Goal: Task Accomplishment & Management: Manage account settings

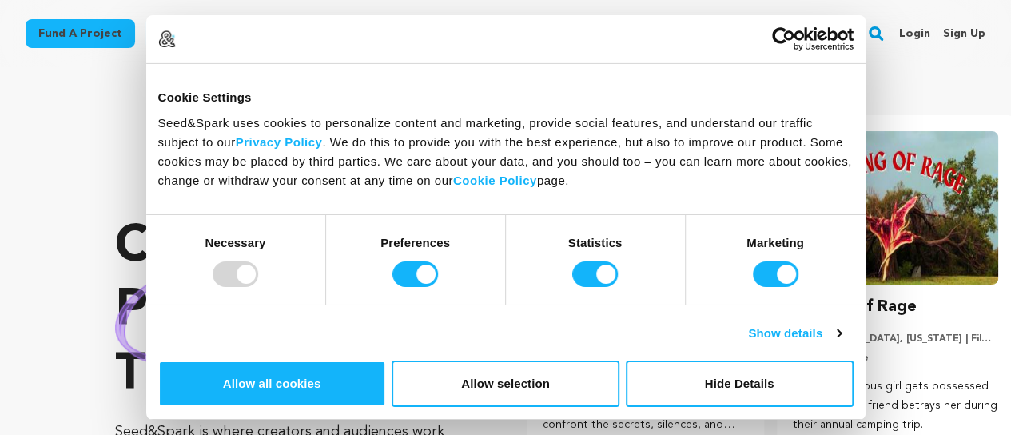
click at [956, 33] on link "Sign up" at bounding box center [964, 34] width 42 height 26
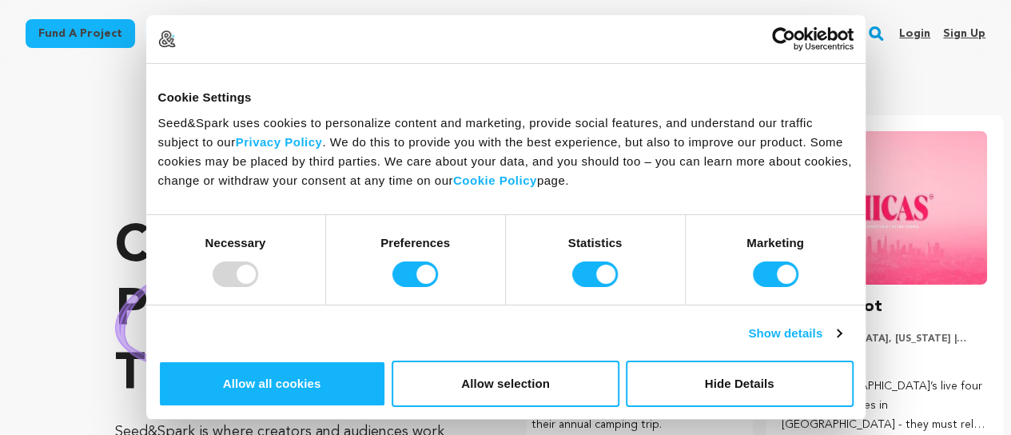
scroll to position [0, 263]
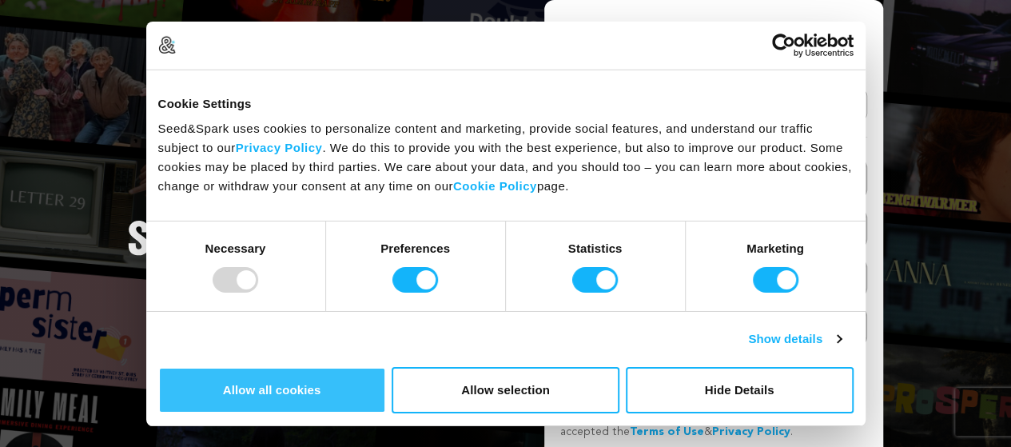
click at [386, 367] on button "Allow all cookies" at bounding box center [272, 390] width 228 height 46
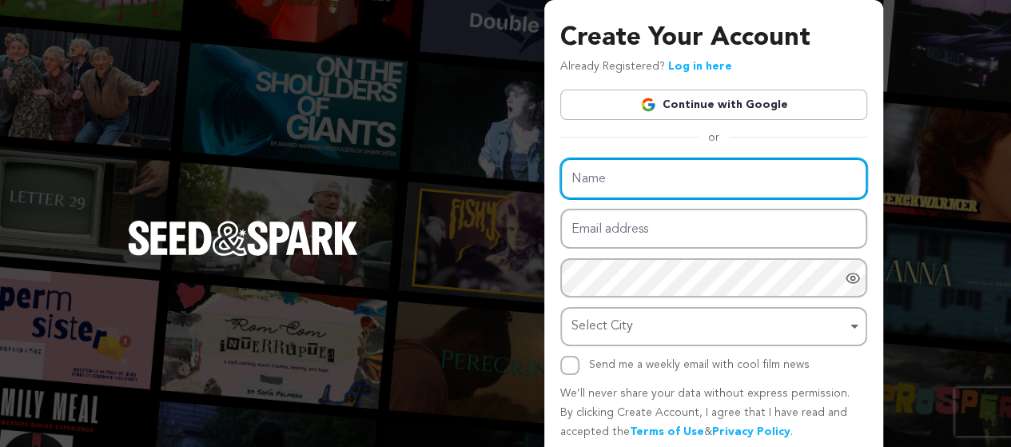
click at [635, 178] on input "Name" at bounding box center [713, 178] width 307 height 41
drag, startPoint x: 641, startPoint y: 181, endPoint x: 566, endPoint y: 180, distance: 75.1
click at [566, 180] on input "Elon Mask" at bounding box center [713, 178] width 307 height 41
type input "Techx Marketer"
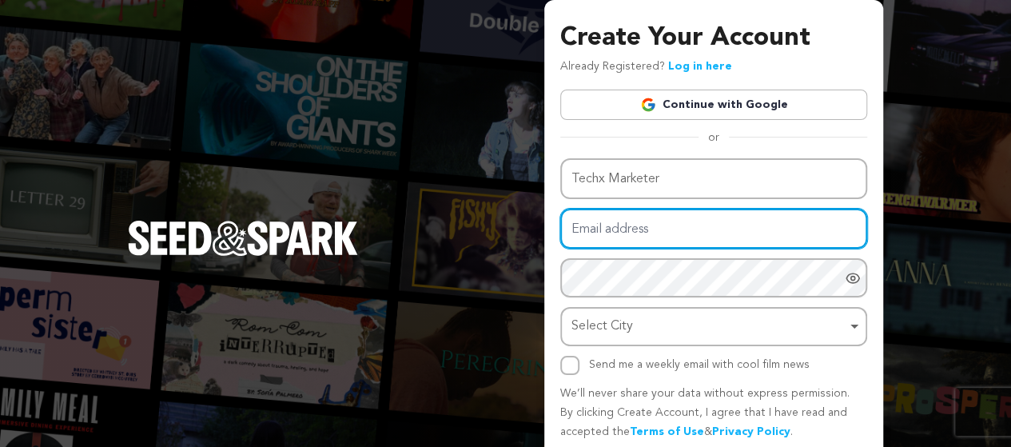
click at [621, 229] on input "Email address" at bounding box center [713, 229] width 307 height 41
type input "techxmarketer@gmail.com"
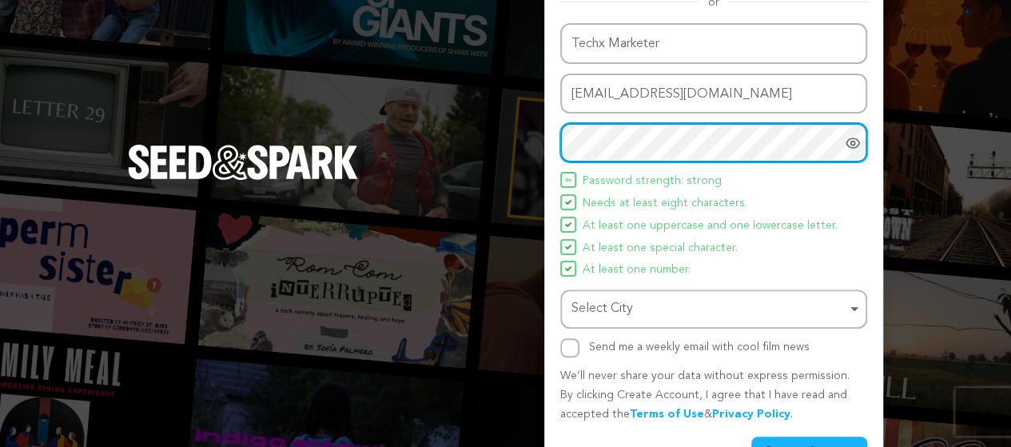
scroll to position [160, 0]
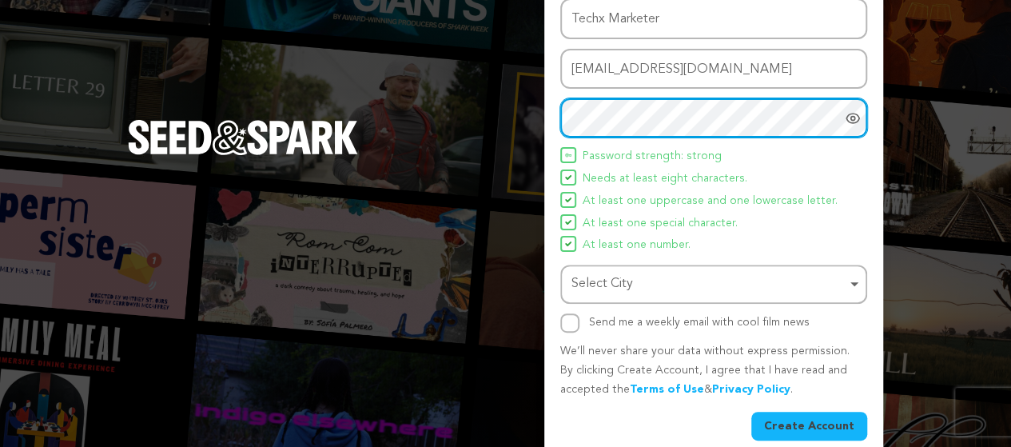
click at [625, 281] on div "Select City Remove item" at bounding box center [709, 284] width 275 height 23
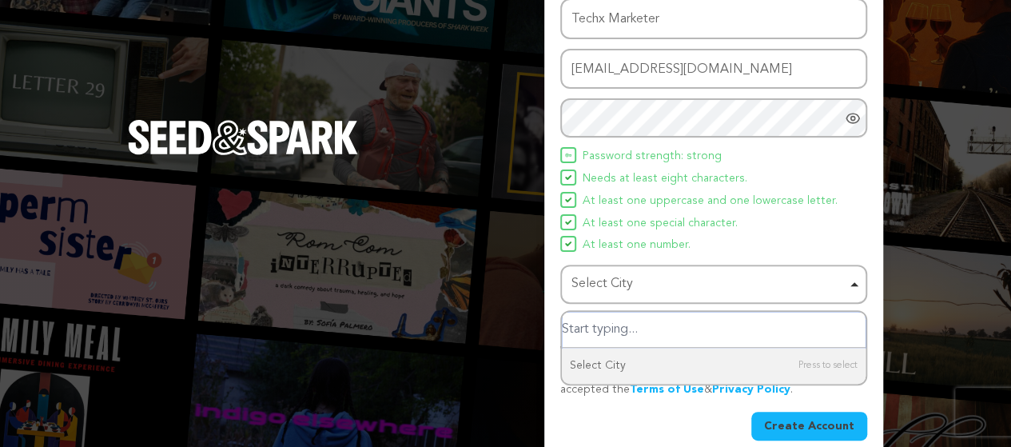
click at [612, 329] on input "Select City" at bounding box center [714, 330] width 304 height 36
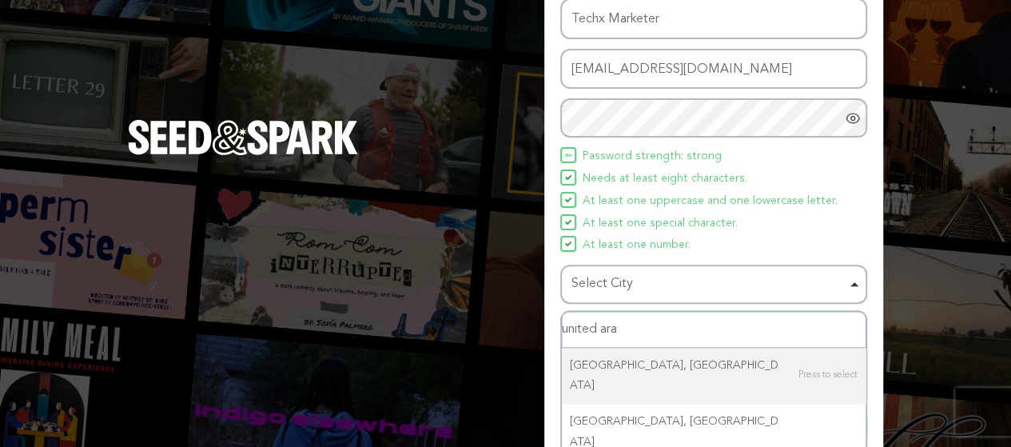
click at [623, 327] on input "united ara" at bounding box center [714, 330] width 304 height 36
type input "dubai"
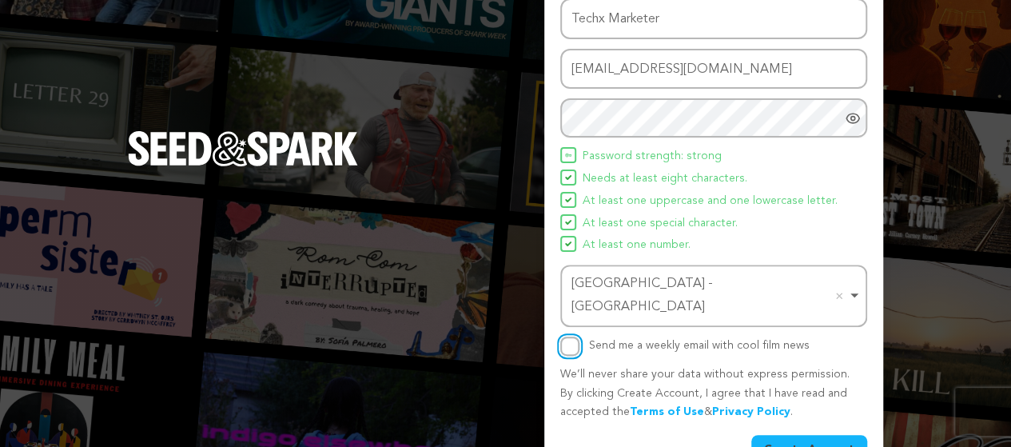
click at [568, 337] on input "Send me a weekly email with cool film news" at bounding box center [569, 346] width 19 height 19
checkbox input "true"
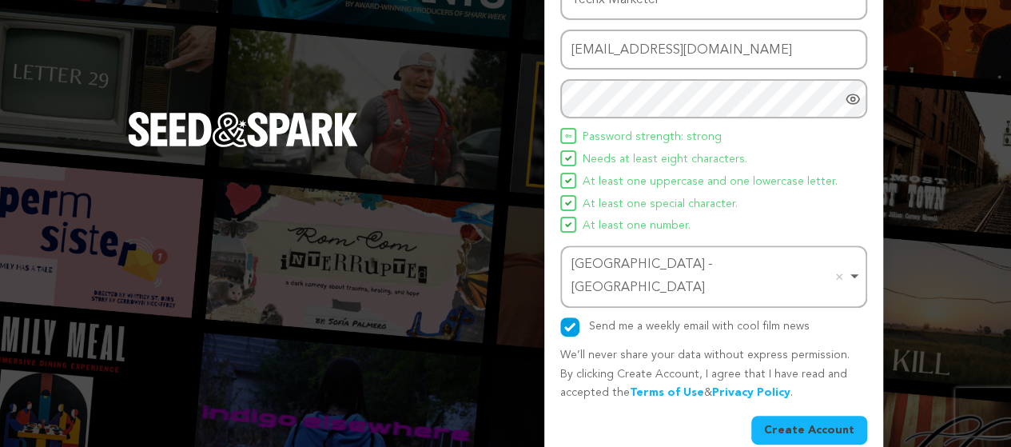
click at [834, 416] on button "Create Account" at bounding box center [809, 430] width 116 height 29
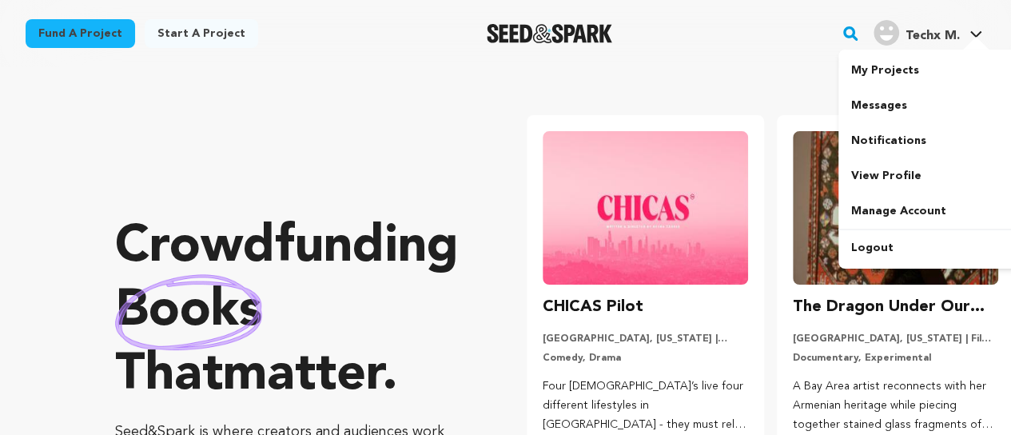
click at [925, 26] on h4 "Techx M." at bounding box center [933, 35] width 54 height 19
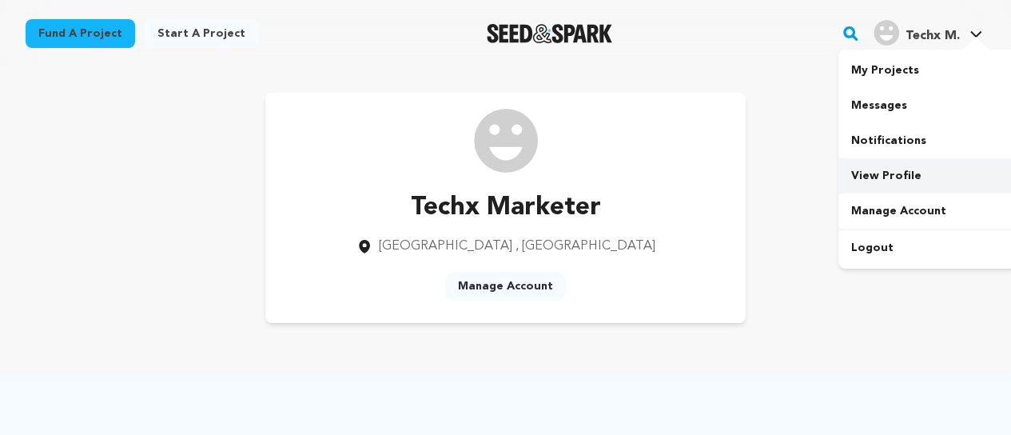
click at [890, 172] on link "View Profile" at bounding box center [928, 175] width 179 height 35
click at [884, 178] on link "View Profile" at bounding box center [928, 175] width 179 height 35
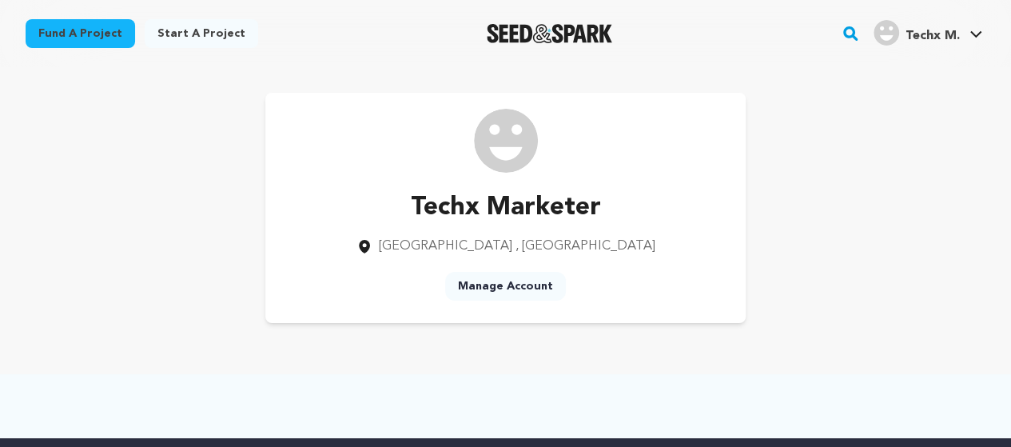
click at [520, 282] on link "Manage Account" at bounding box center [505, 286] width 121 height 29
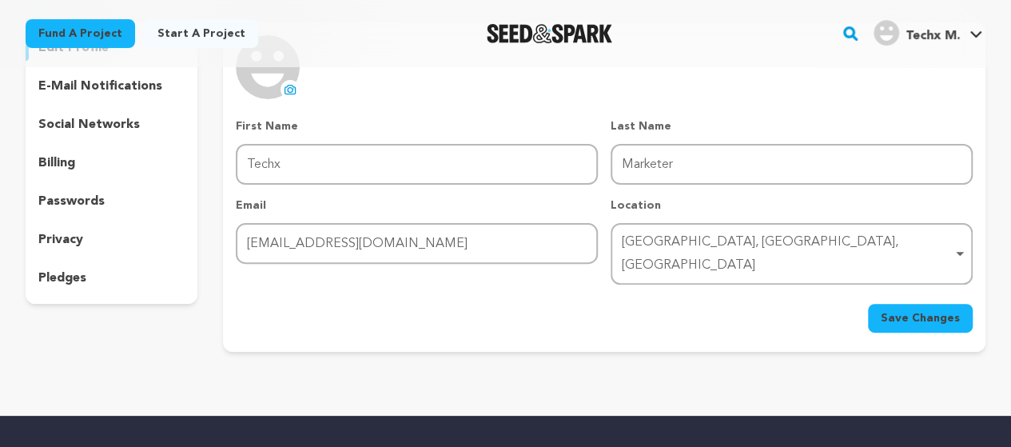
scroll to position [160, 0]
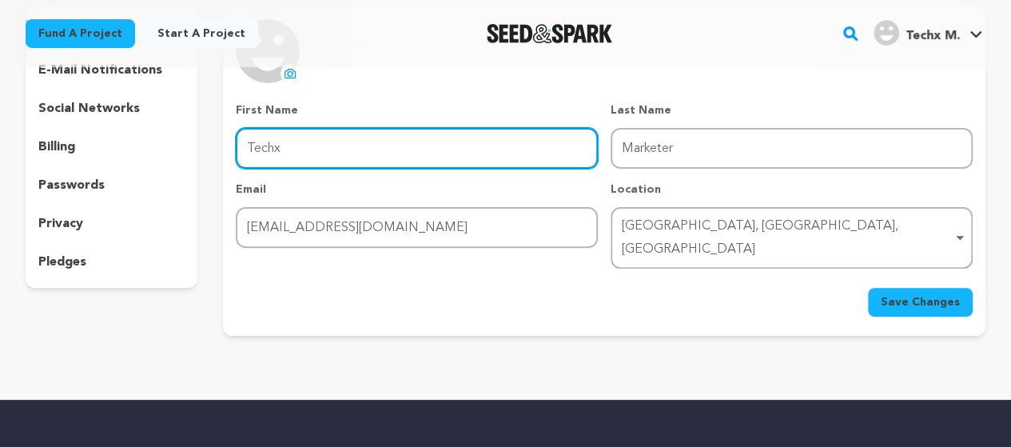
click at [335, 154] on input "Techx" at bounding box center [417, 148] width 362 height 41
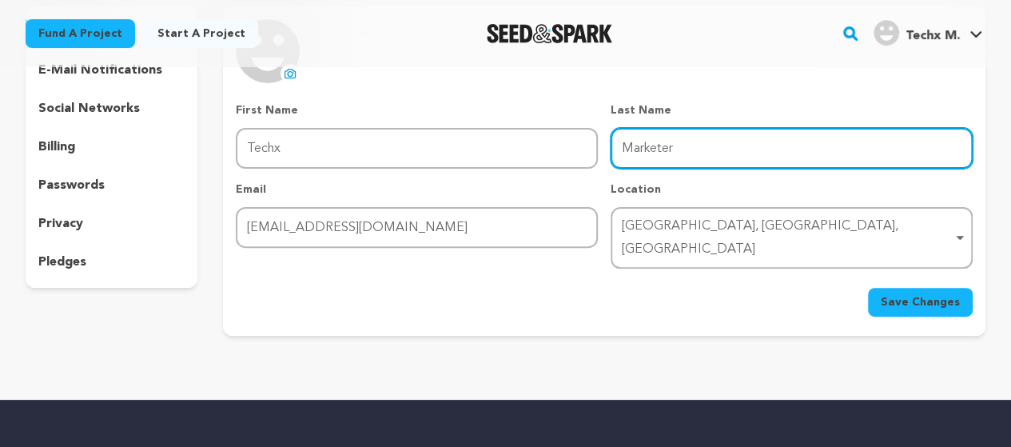
click at [708, 152] on input "Marketer" at bounding box center [792, 148] width 362 height 41
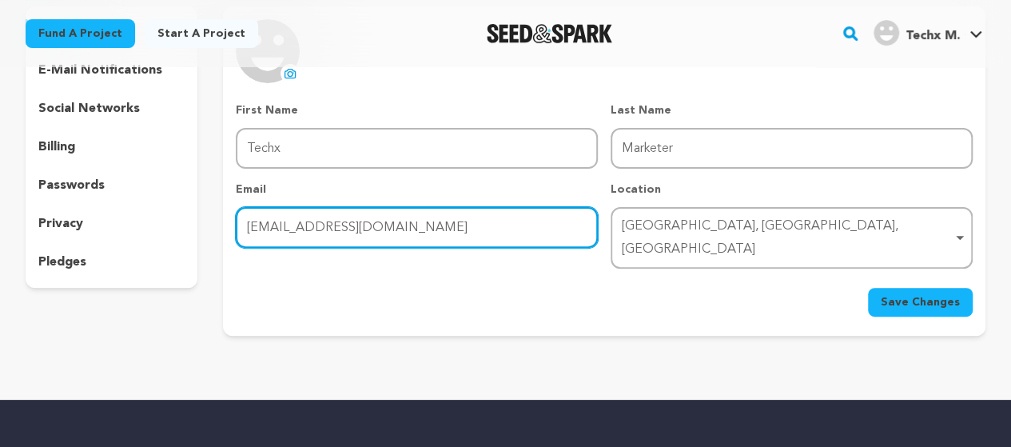
click at [472, 234] on input "[EMAIL_ADDRESS][DOMAIN_NAME]" at bounding box center [417, 227] width 362 height 41
click at [838, 213] on div "Dubai, Dubai, United Arab Emirates Remove item" at bounding box center [792, 238] width 346 height 53
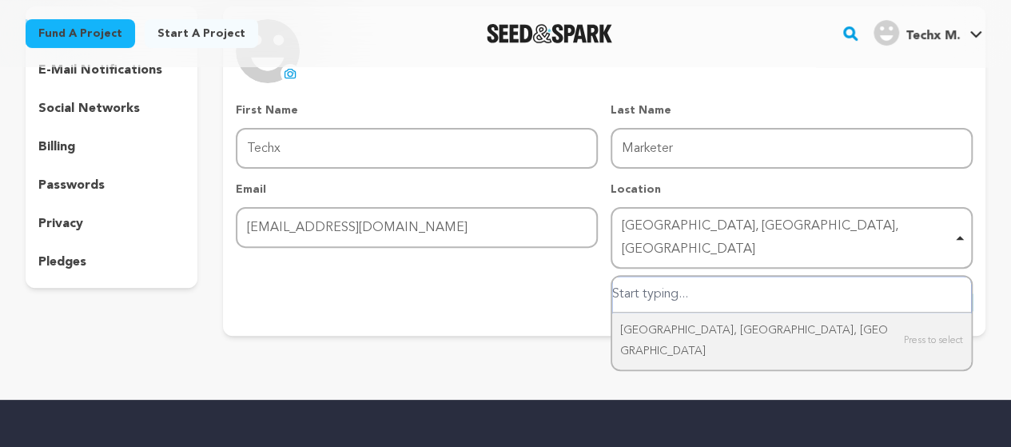
click at [838, 213] on div "Dubai, Dubai, United Arab Emirates Remove item" at bounding box center [792, 238] width 346 height 53
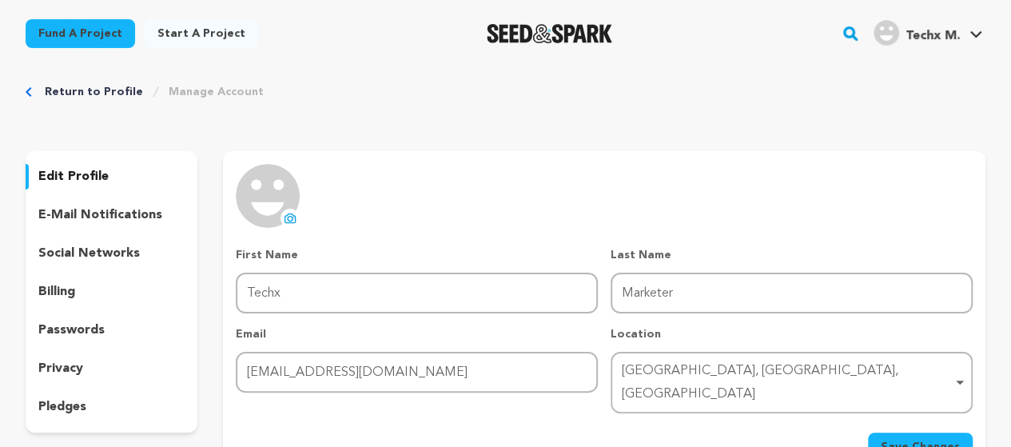
scroll to position [0, 0]
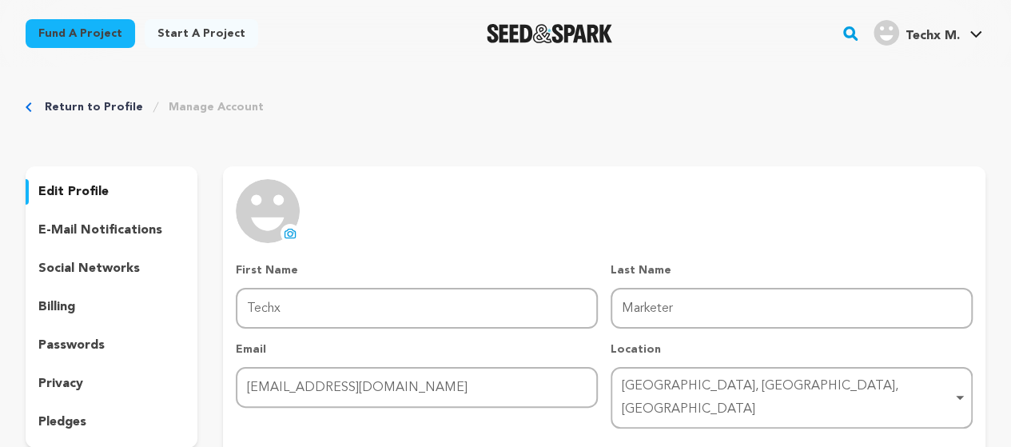
click at [90, 263] on p "social networks" at bounding box center [89, 268] width 102 height 19
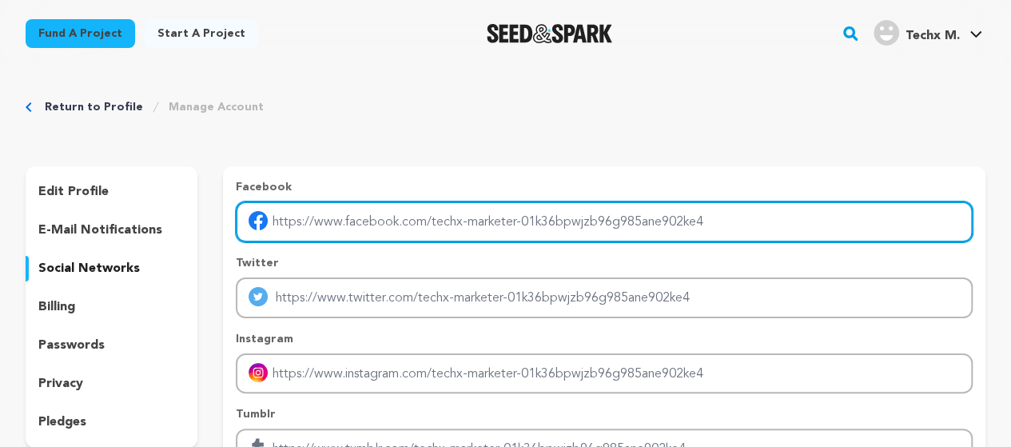
click at [372, 227] on input "Enter facebook profile link" at bounding box center [604, 221] width 737 height 41
click at [340, 221] on input "Enter facebook profile link" at bounding box center [604, 221] width 737 height 41
paste input "https://www.facebook.com/groutstartechnicalservices"
click at [581, 226] on input "https://www.facebook.com/groutstartechnicalservices" at bounding box center [604, 221] width 737 height 41
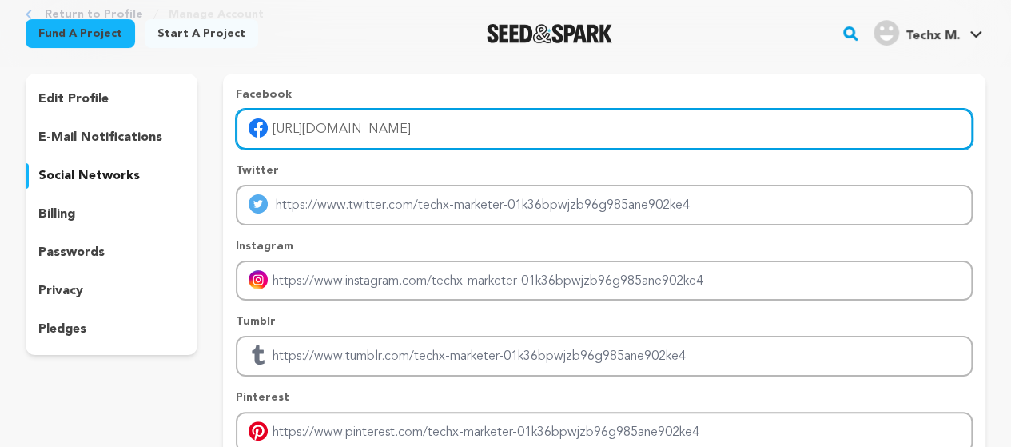
scroll to position [253, 0]
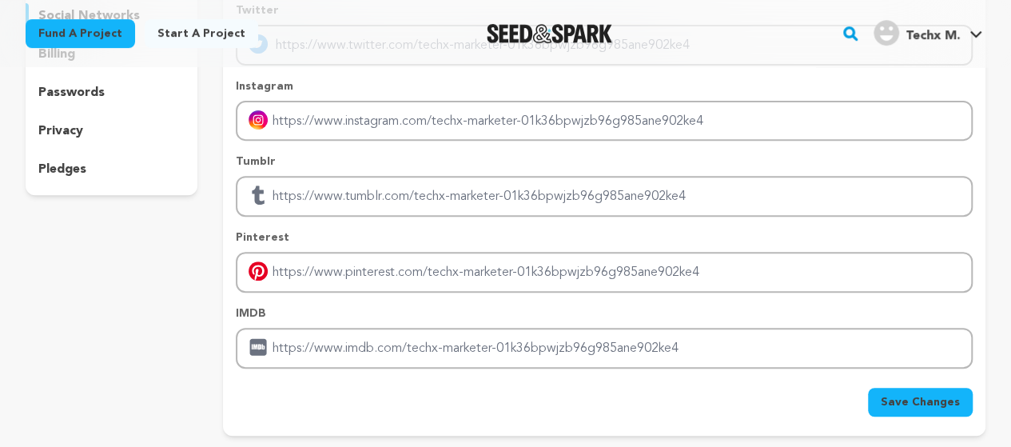
type input "https://www.facebook.com/groutstartechnicalservices"
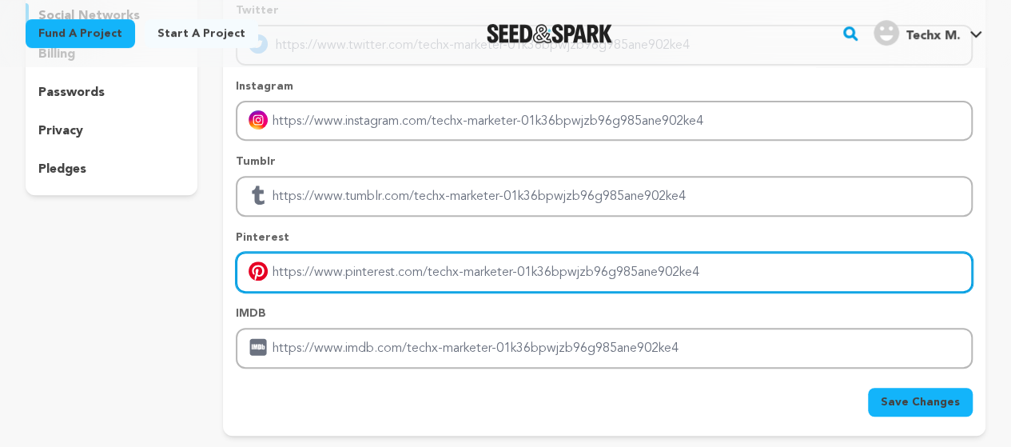
click at [383, 269] on input "Enter pinterest profile link" at bounding box center [604, 272] width 737 height 41
click at [352, 276] on input "Enter pinterest profile link" at bounding box center [604, 272] width 737 height 41
paste input "https://www.pinterest.com/techxmarketer1/"
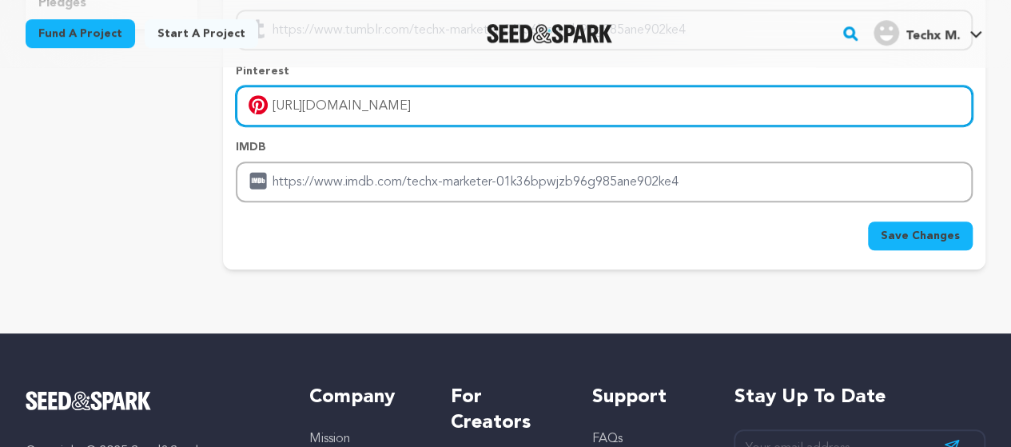
scroll to position [452, 0]
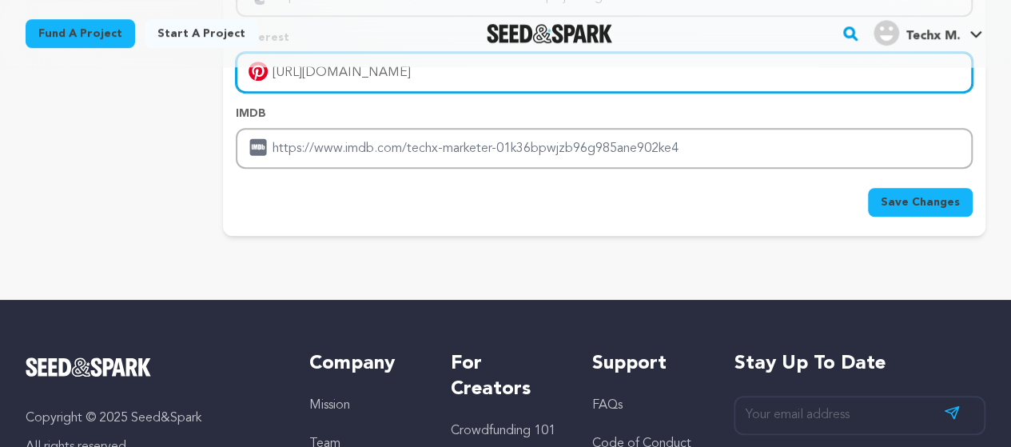
type input "https://www.pinterest.com/techxmarketer1/"
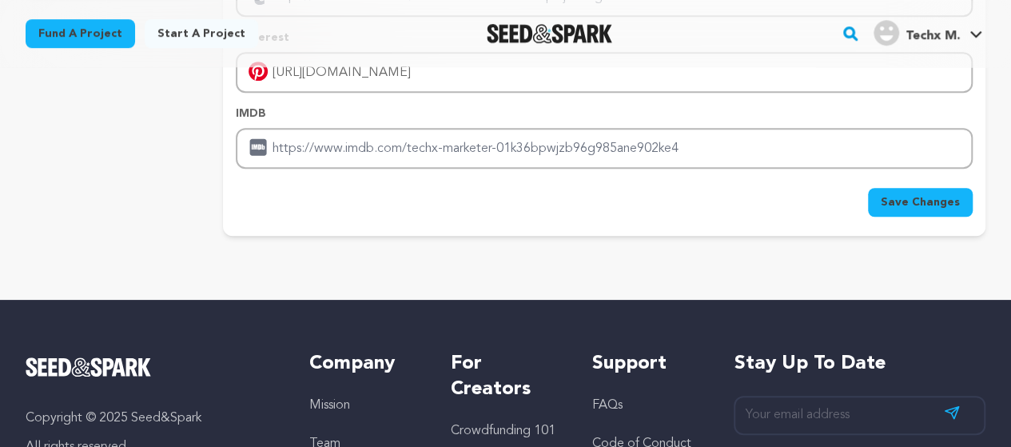
click at [918, 199] on span "Save Changes" at bounding box center [920, 202] width 79 height 16
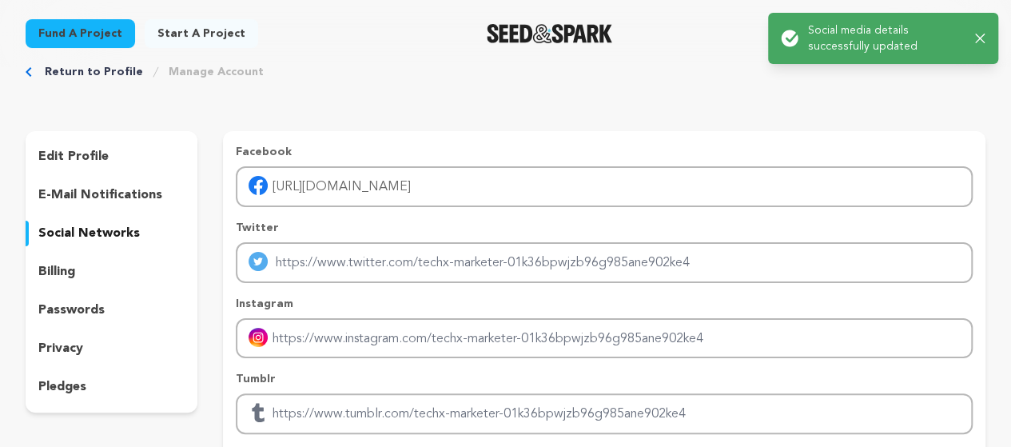
scroll to position [0, 0]
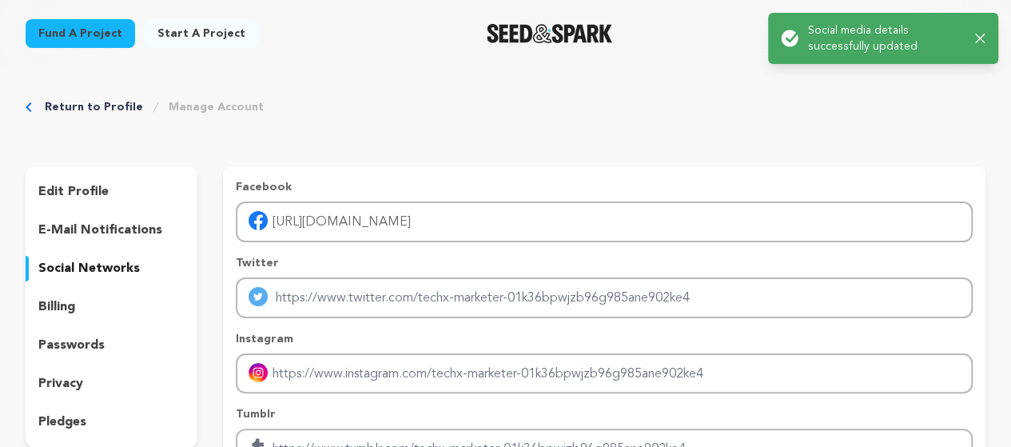
click at [83, 185] on p "edit profile" at bounding box center [73, 191] width 70 height 19
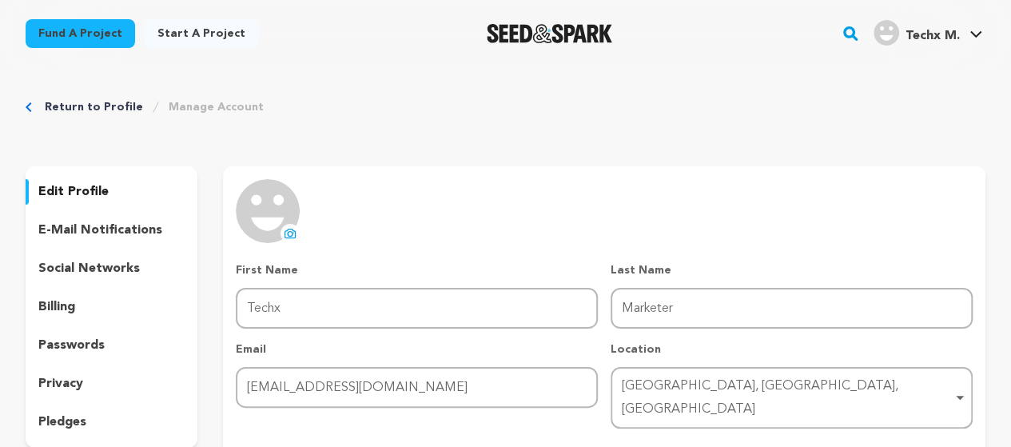
click at [288, 229] on icon at bounding box center [290, 233] width 13 height 13
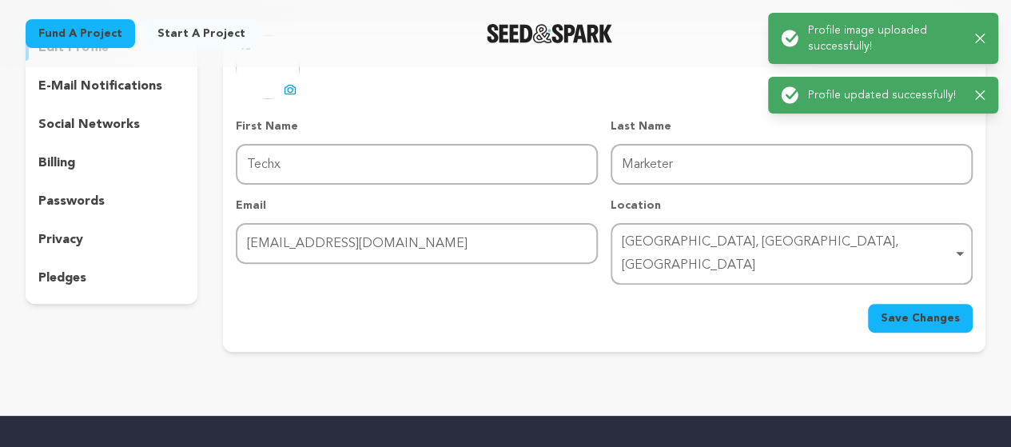
scroll to position [160, 0]
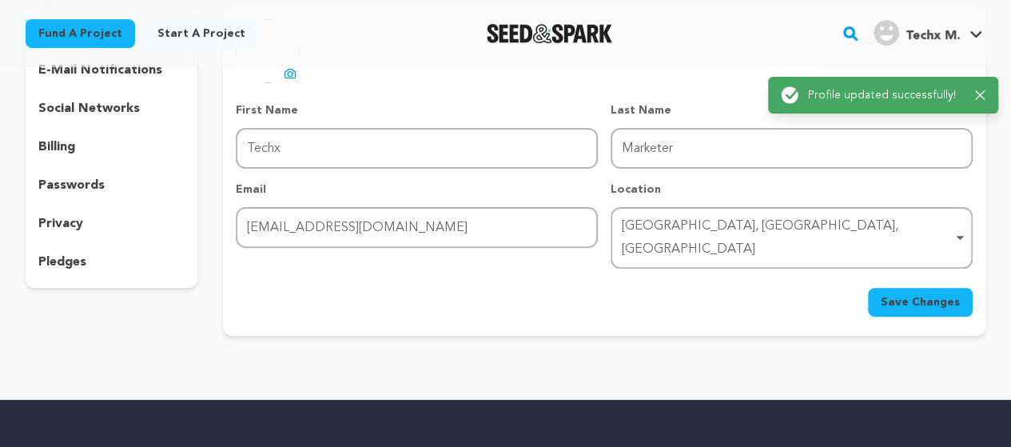
click at [71, 256] on p "pledges" at bounding box center [62, 262] width 48 height 19
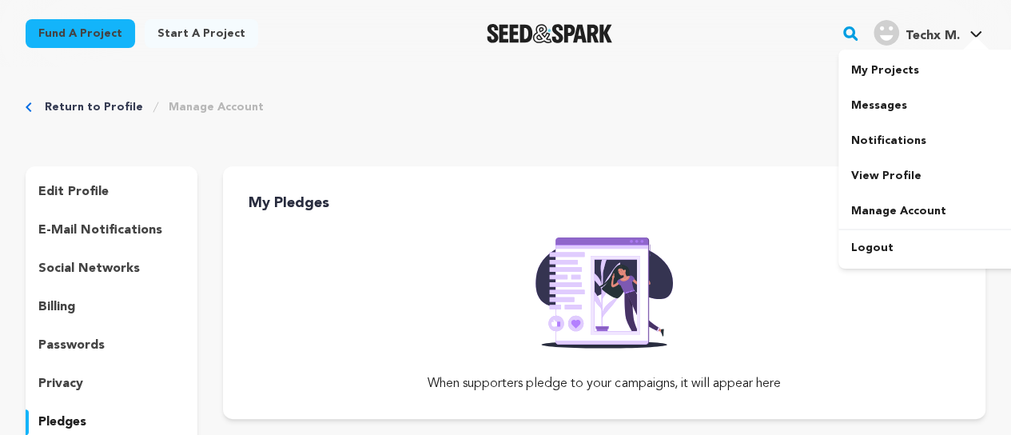
click at [933, 39] on span "Techx M." at bounding box center [933, 36] width 54 height 13
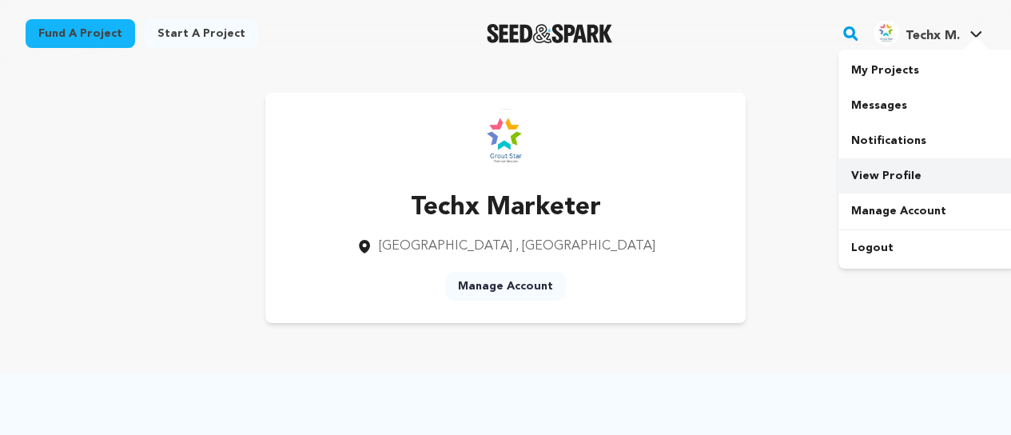
click at [882, 173] on link "View Profile" at bounding box center [928, 175] width 179 height 35
